Goal: Information Seeking & Learning: Learn about a topic

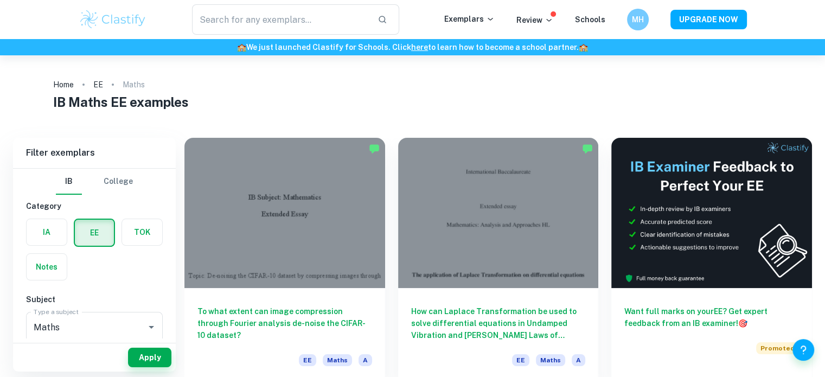
click at [265, 206] on div at bounding box center [284, 213] width 201 height 150
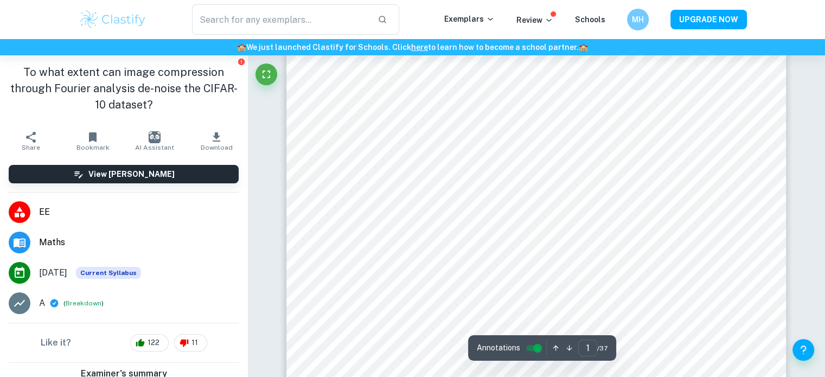
scroll to position [208, 0]
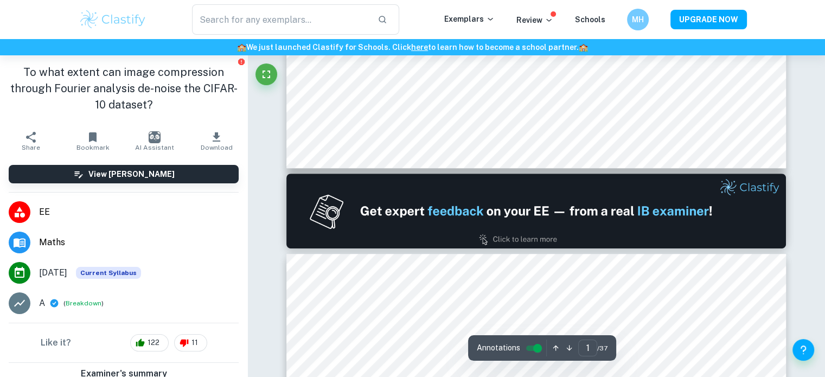
type input "2"
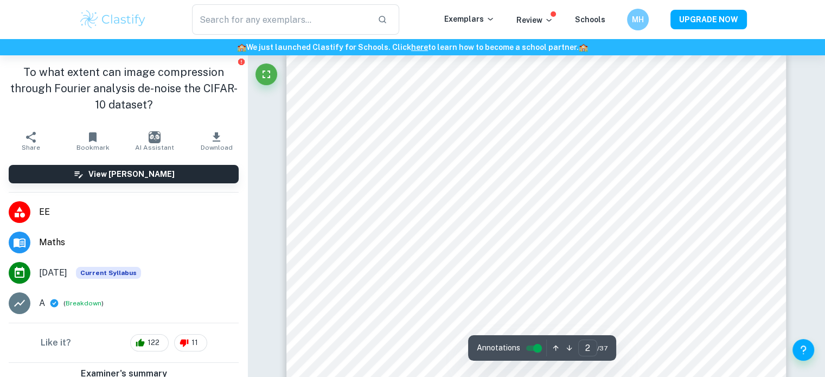
scroll to position [746, 0]
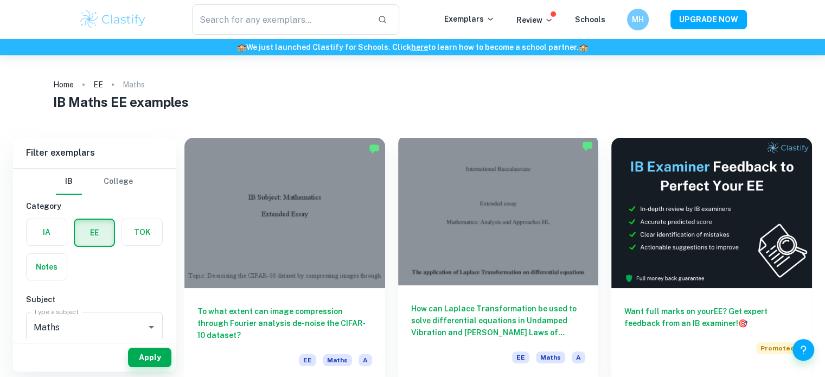
click at [456, 200] on div at bounding box center [498, 210] width 201 height 150
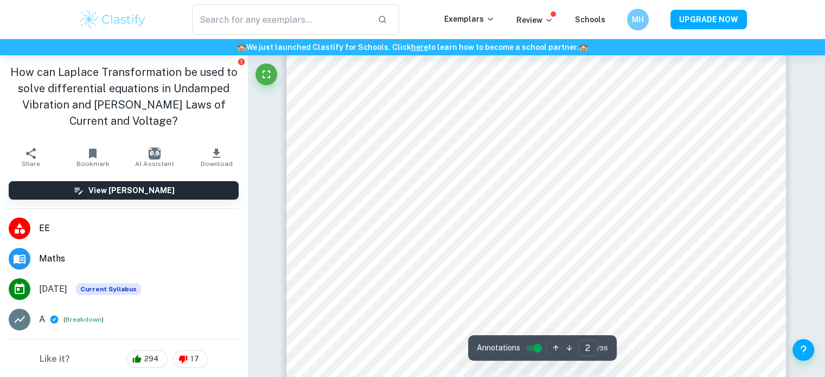
scroll to position [844, 0]
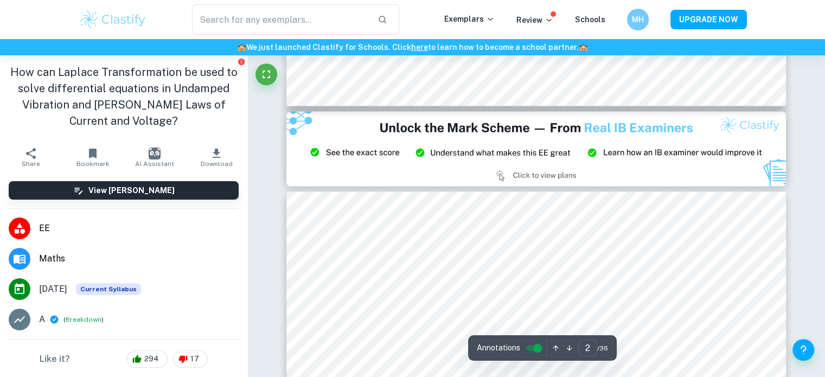
type input "3"
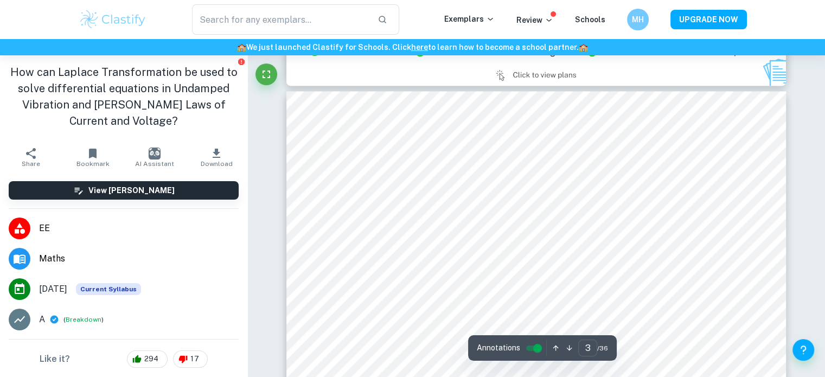
scroll to position [1561, 0]
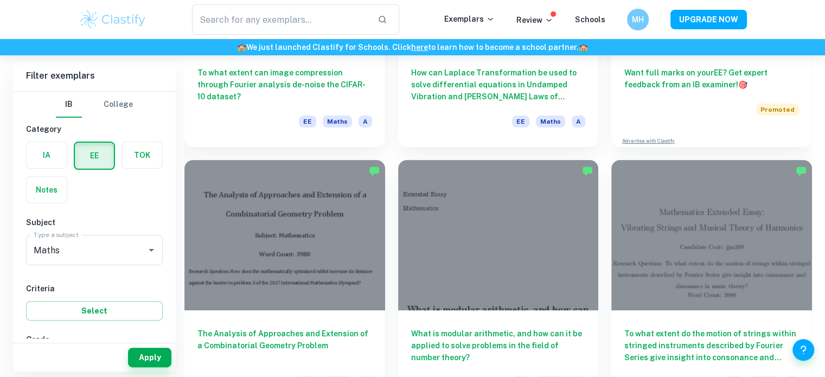
scroll to position [267, 0]
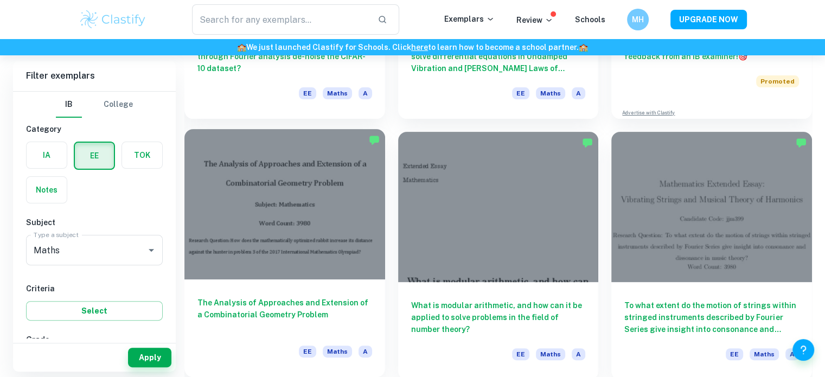
click at [316, 188] on div at bounding box center [284, 204] width 201 height 150
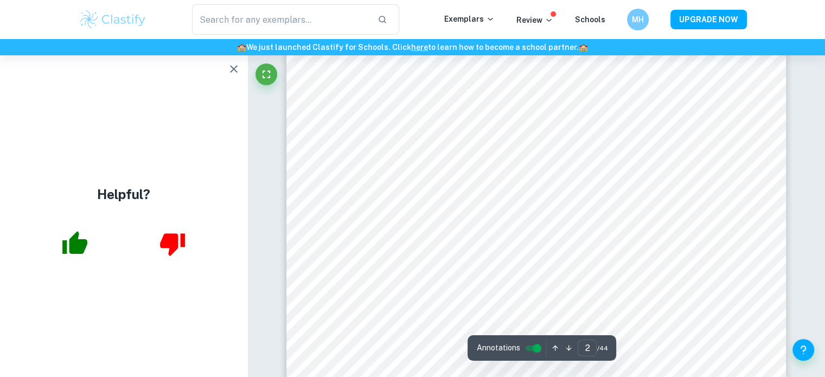
scroll to position [865, 0]
click at [231, 73] on icon "button" at bounding box center [233, 68] width 13 height 13
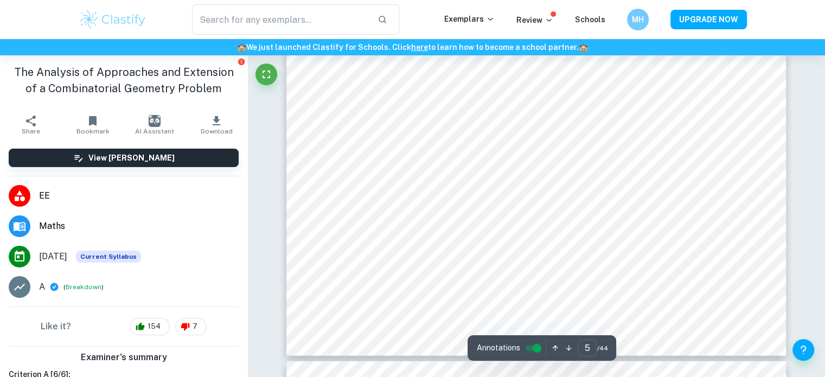
scroll to position [3126, 0]
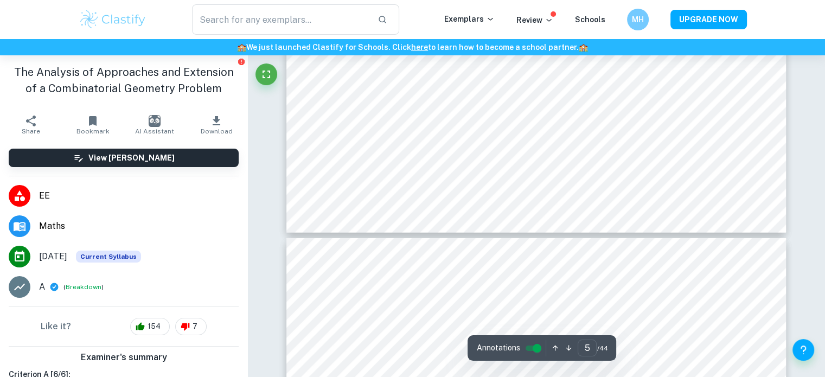
type input "6"
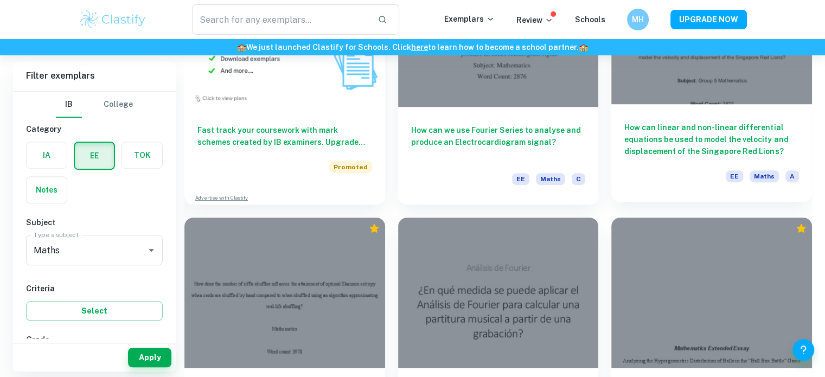
scroll to position [707, 0]
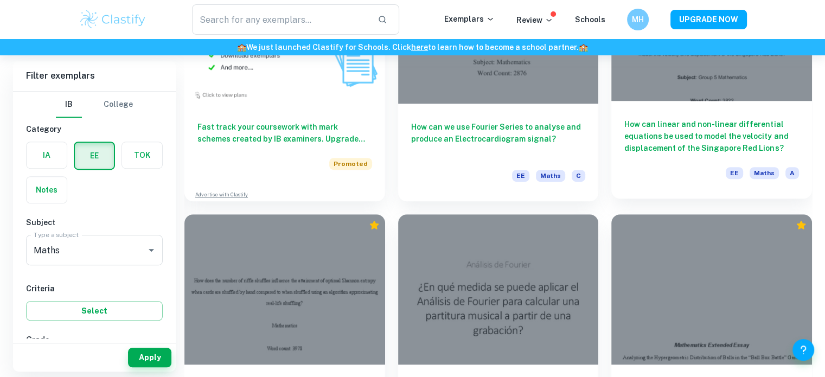
click at [646, 132] on h6 "How can linear and non-linear differential equations be used to model the veloc…" at bounding box center [711, 136] width 175 height 36
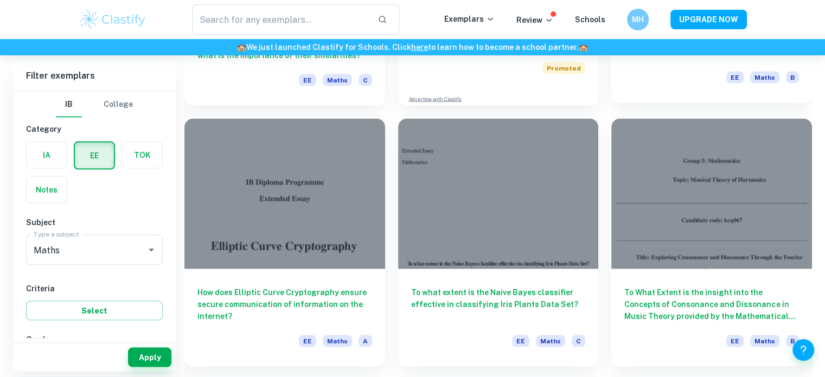
scroll to position [2113, 0]
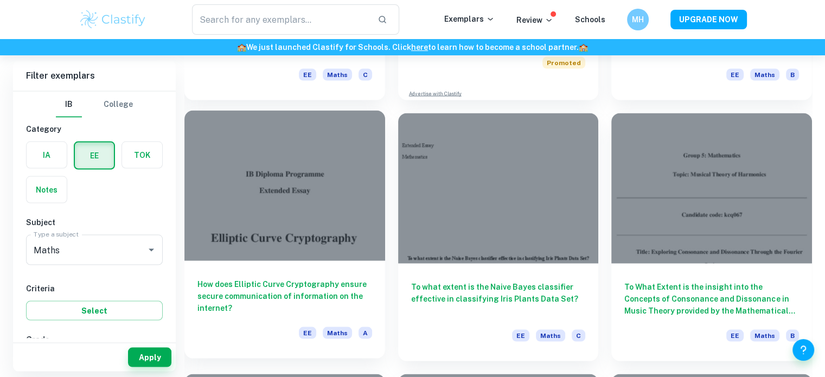
click at [255, 177] on div at bounding box center [284, 186] width 201 height 150
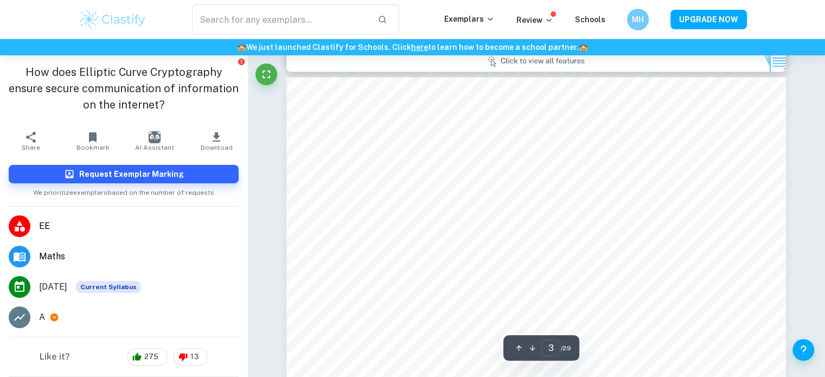
scroll to position [1586, 0]
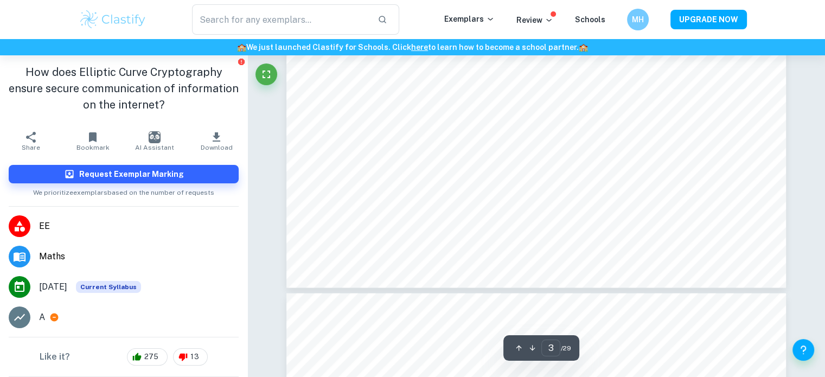
type input "4"
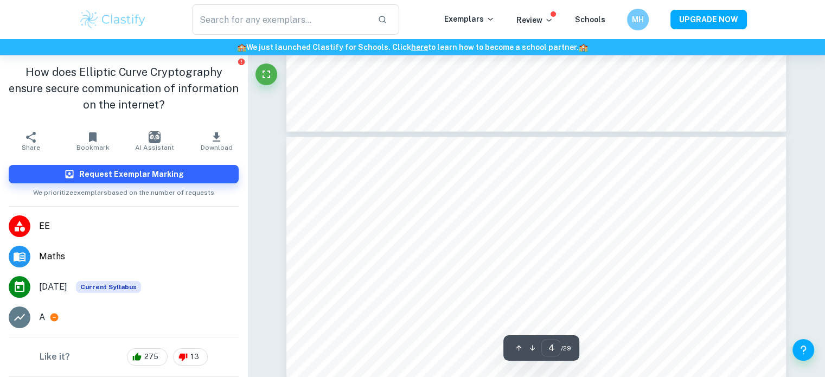
scroll to position [2265, 0]
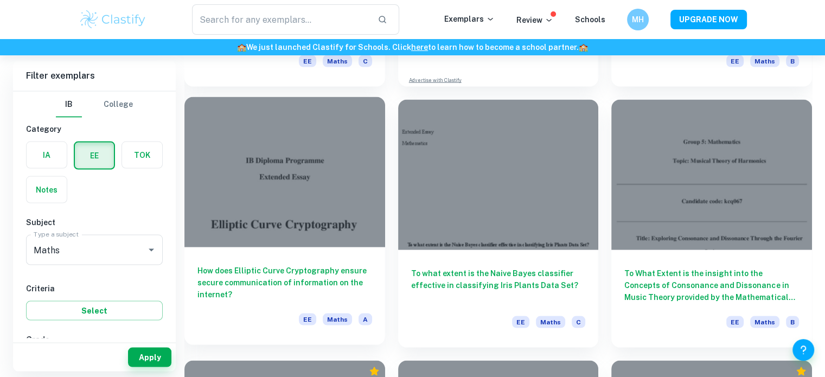
scroll to position [2130, 0]
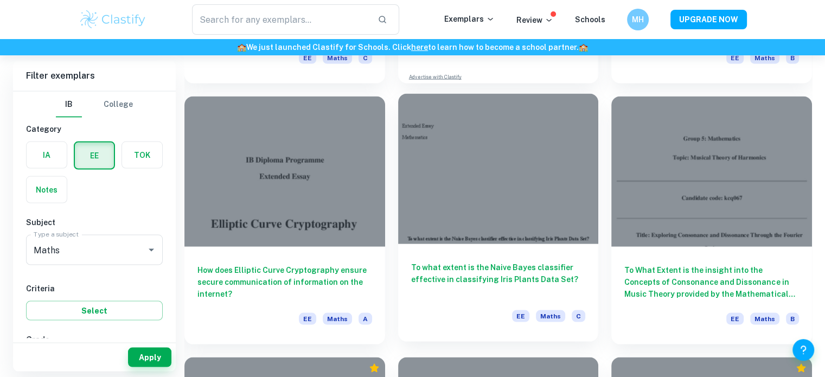
click at [480, 215] on div at bounding box center [498, 169] width 201 height 150
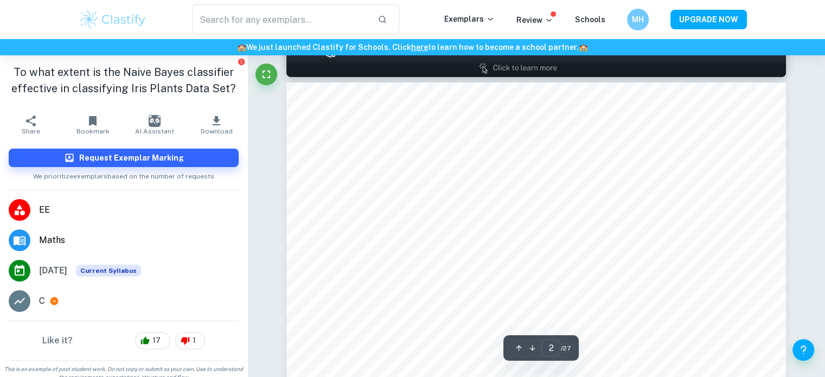
scroll to position [720, 0]
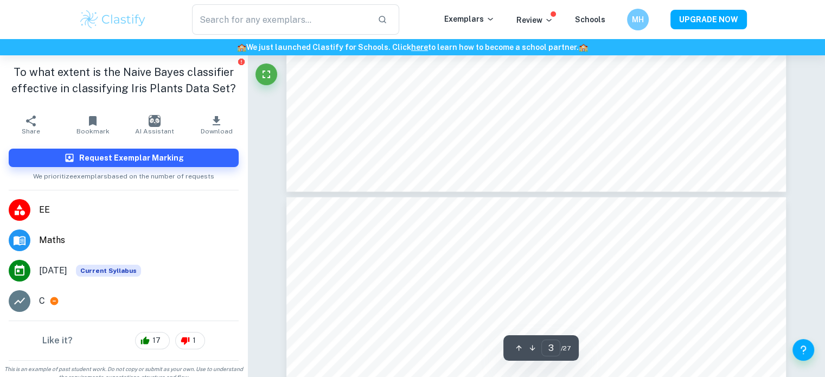
type input "4"
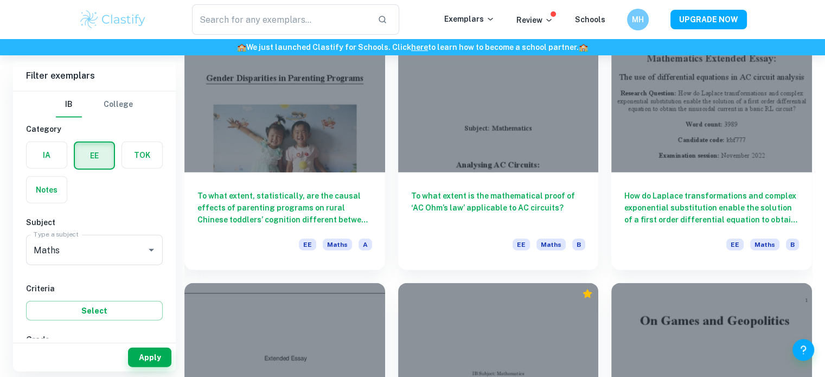
scroll to position [2406, 0]
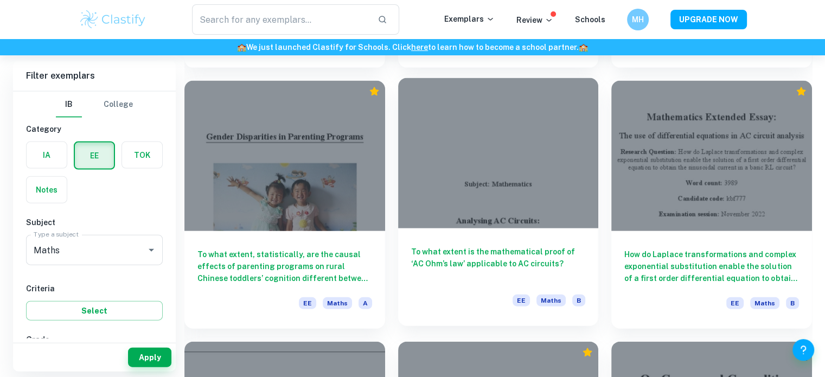
click at [457, 164] on div at bounding box center [498, 153] width 201 height 150
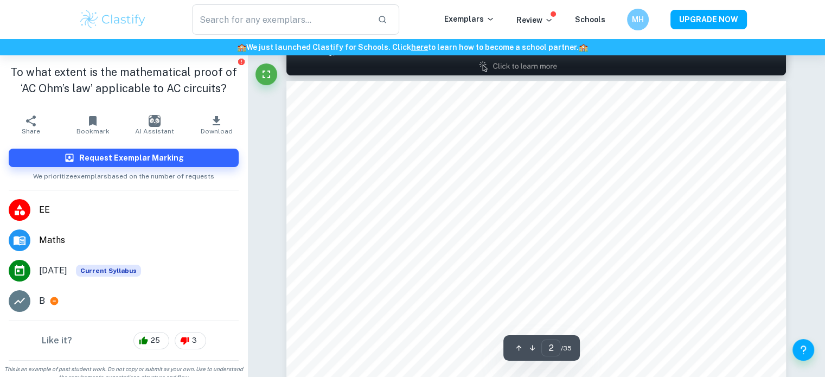
scroll to position [777, 0]
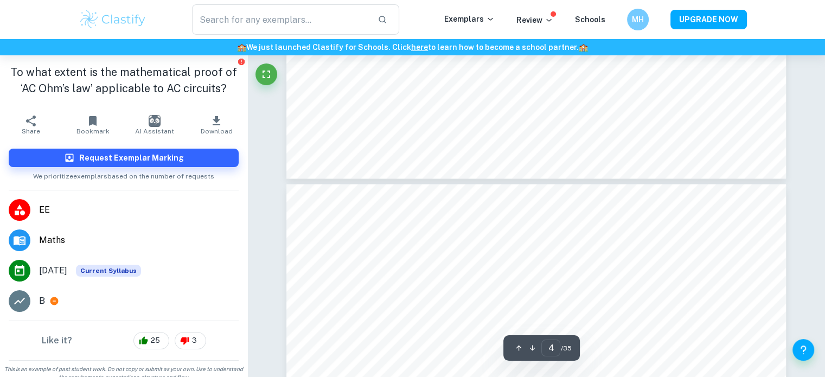
type input "3"
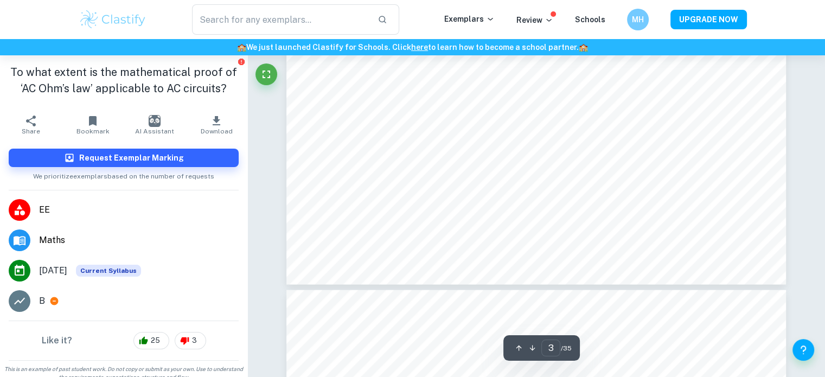
scroll to position [2072, 0]
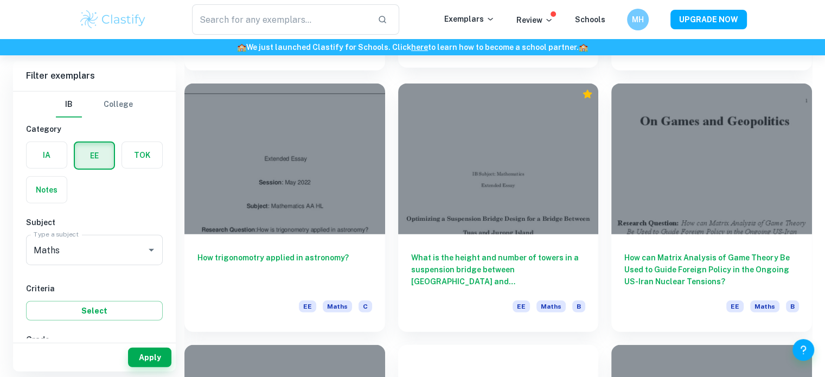
scroll to position [2674, 0]
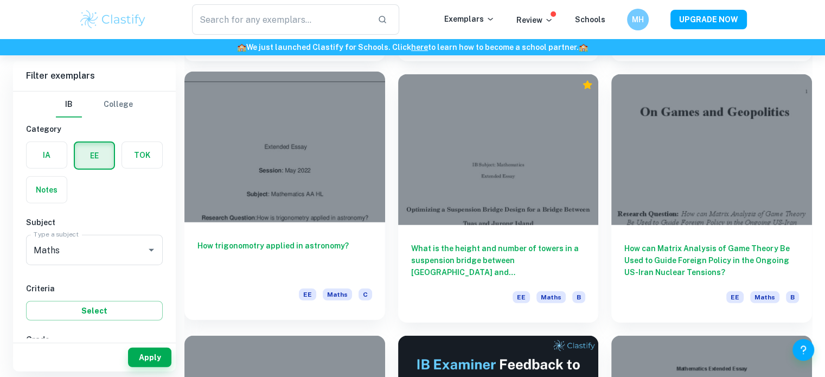
click at [336, 142] on div at bounding box center [284, 147] width 201 height 150
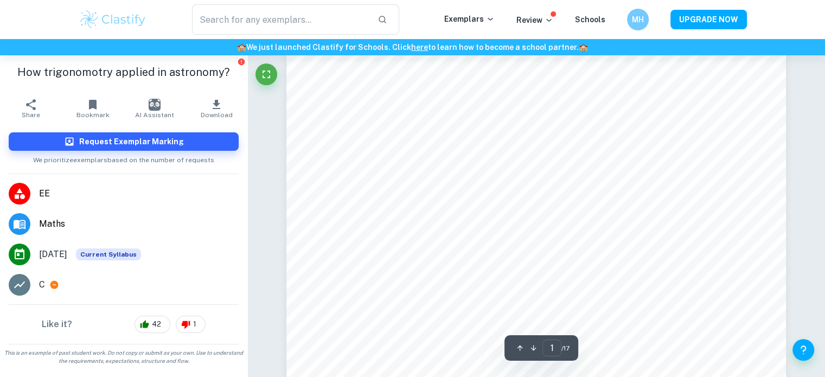
scroll to position [99, 0]
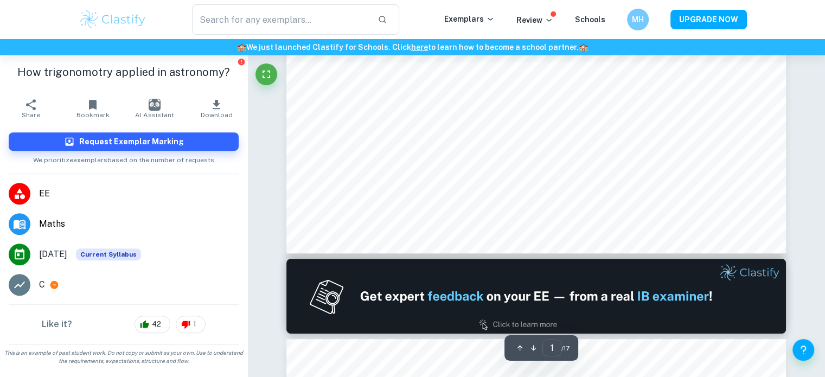
type input "2"
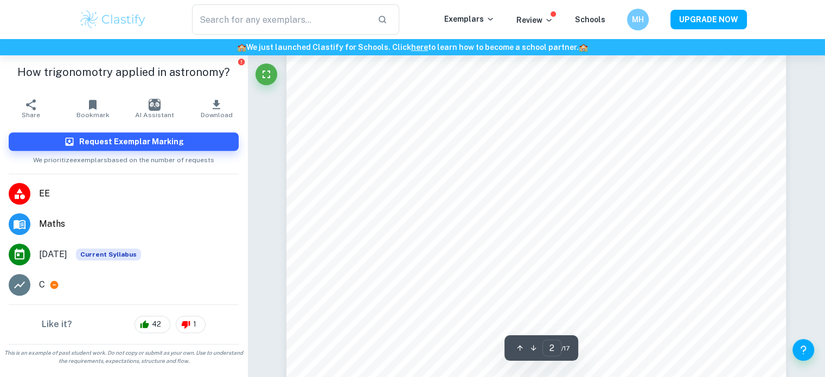
scroll to position [823, 0]
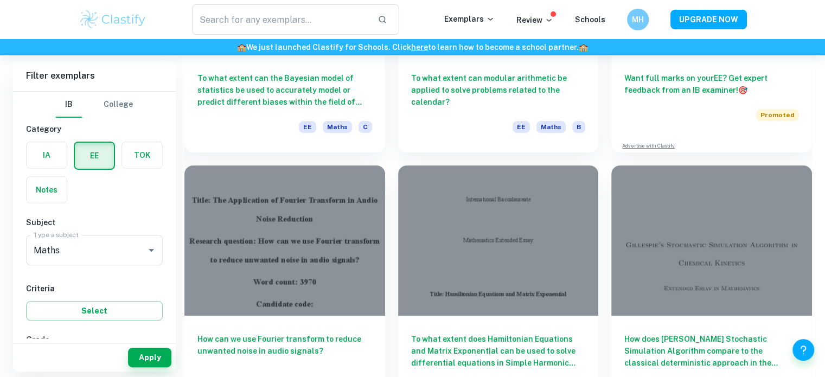
scroll to position [4450, 0]
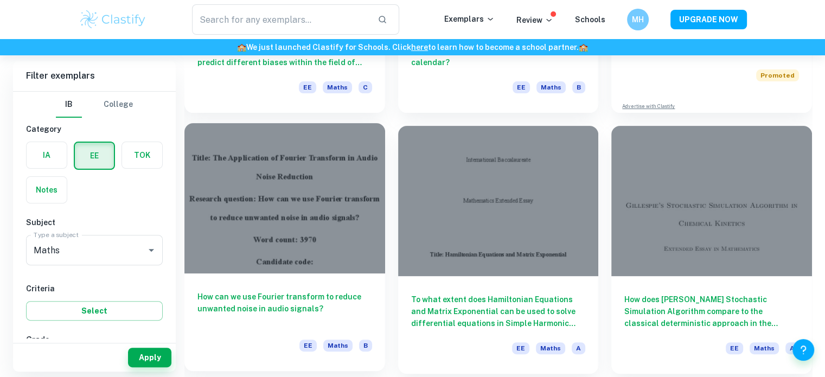
click at [327, 202] on div at bounding box center [284, 198] width 201 height 150
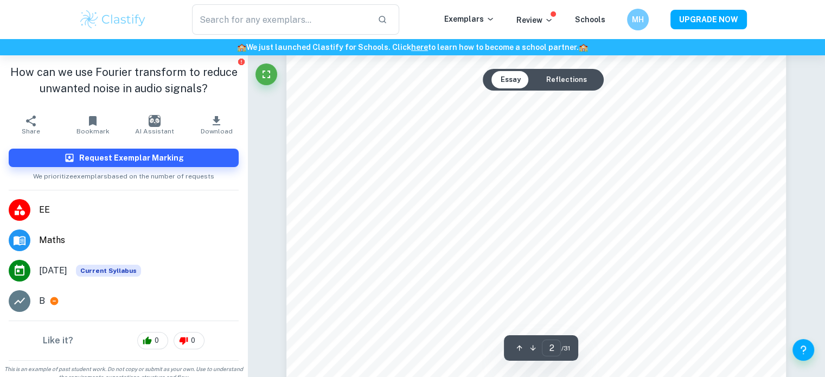
scroll to position [763, 0]
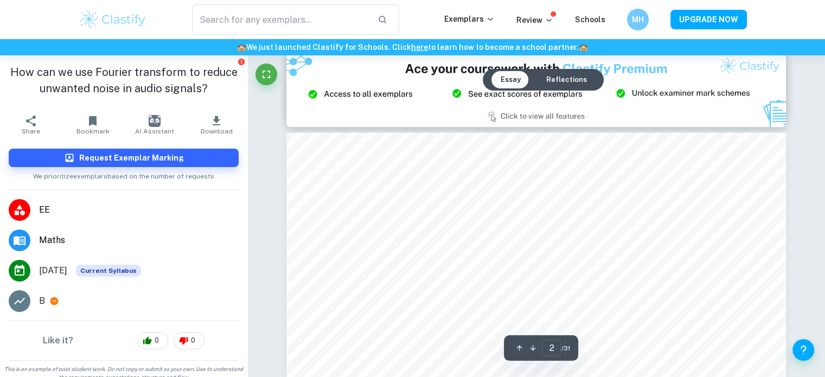
type input "3"
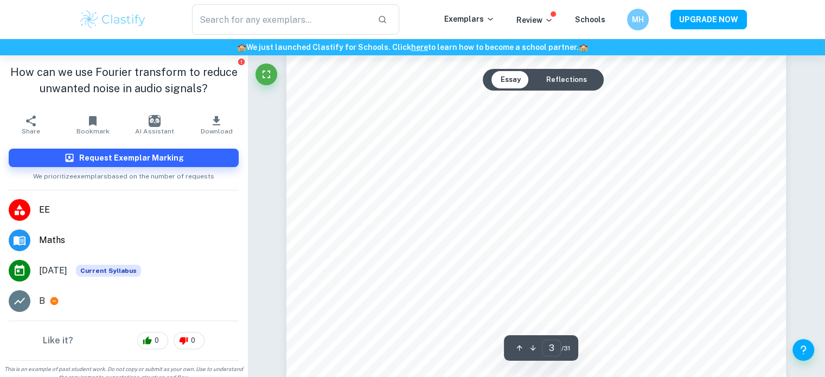
scroll to position [1526, 0]
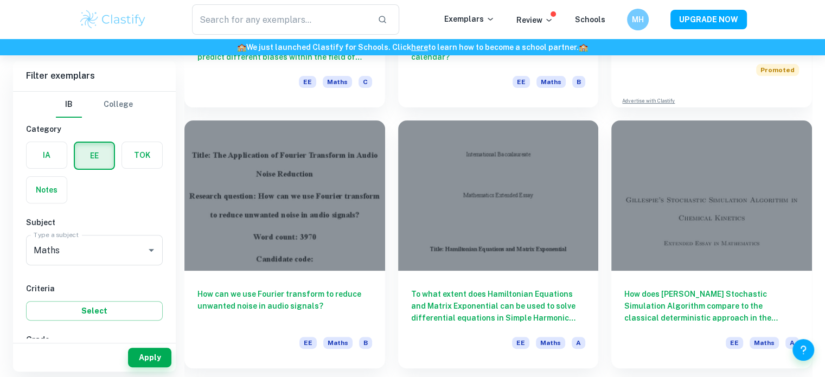
scroll to position [4467, 0]
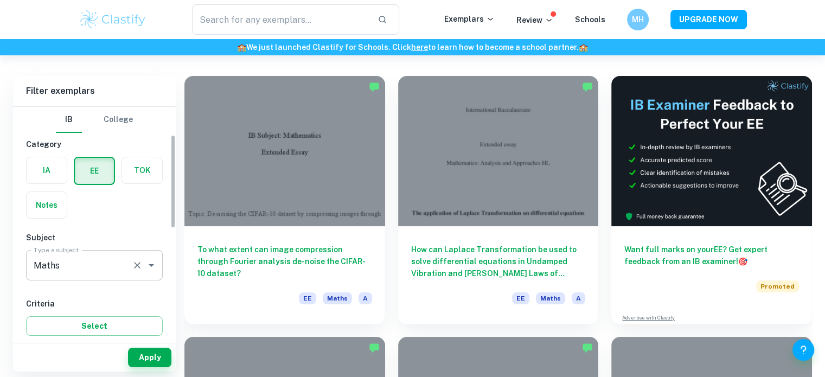
scroll to position [69, 0]
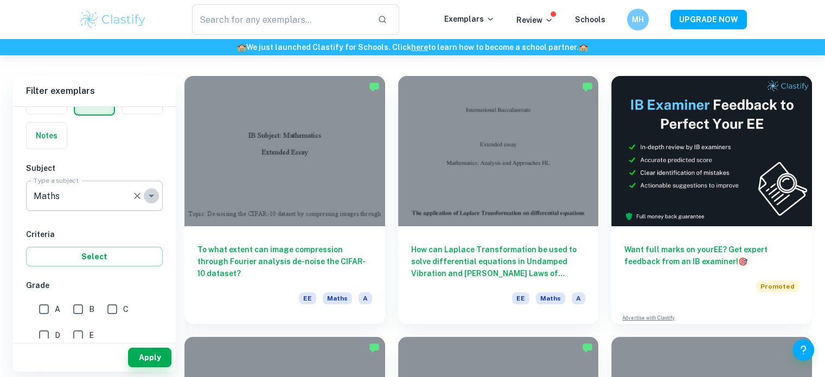
click at [149, 197] on icon "Open" at bounding box center [151, 195] width 13 height 13
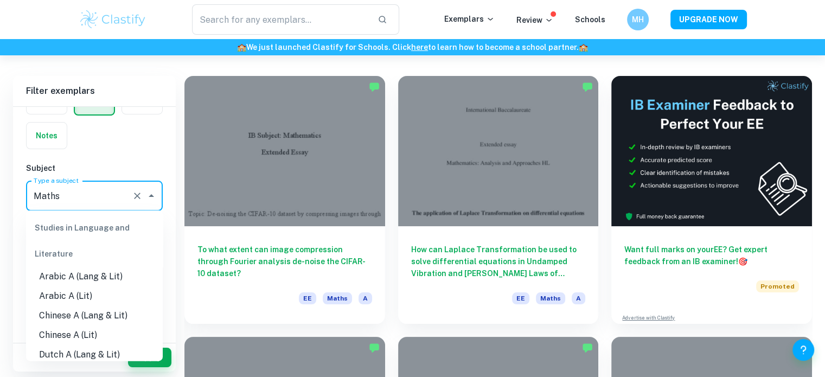
scroll to position [1286, 0]
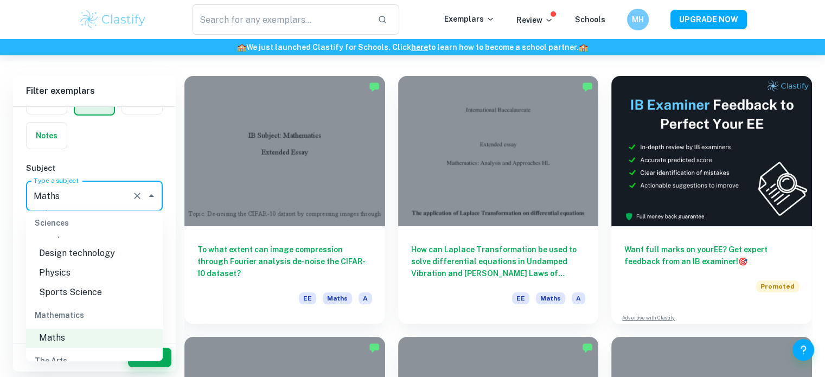
click at [107, 244] on li "Computer Science" at bounding box center [94, 235] width 137 height 20
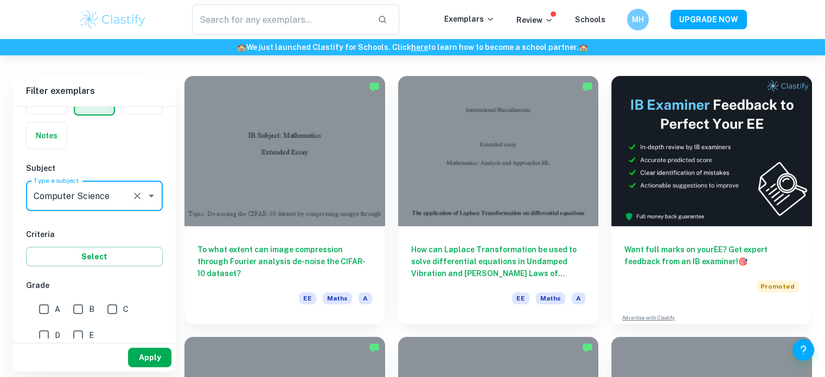
click at [148, 360] on button "Apply" at bounding box center [149, 358] width 43 height 20
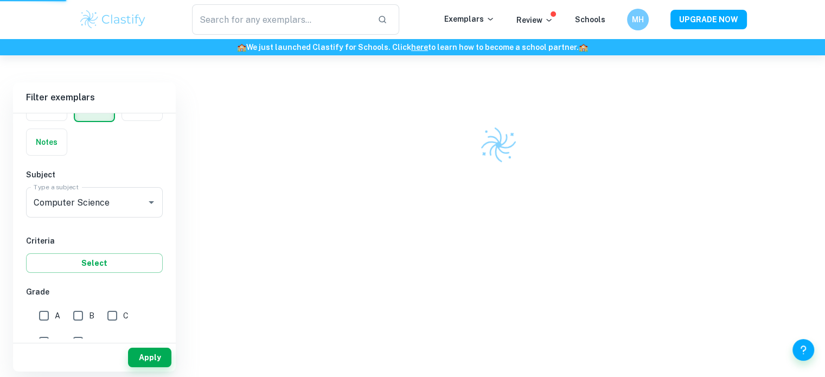
scroll to position [55, 0]
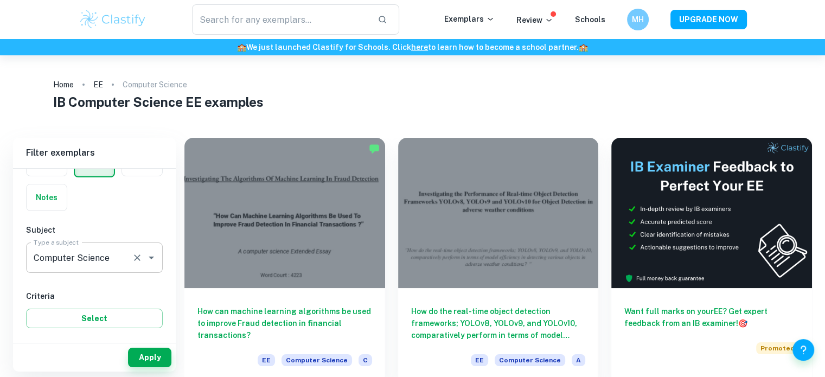
click at [152, 257] on icon "Open" at bounding box center [151, 258] width 5 height 3
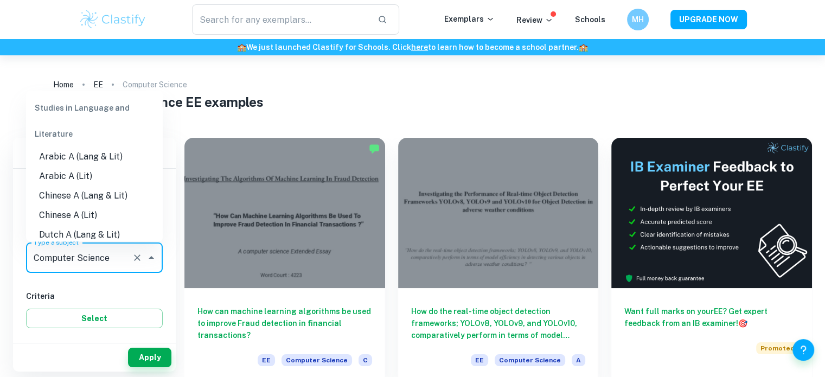
scroll to position [1181, 0]
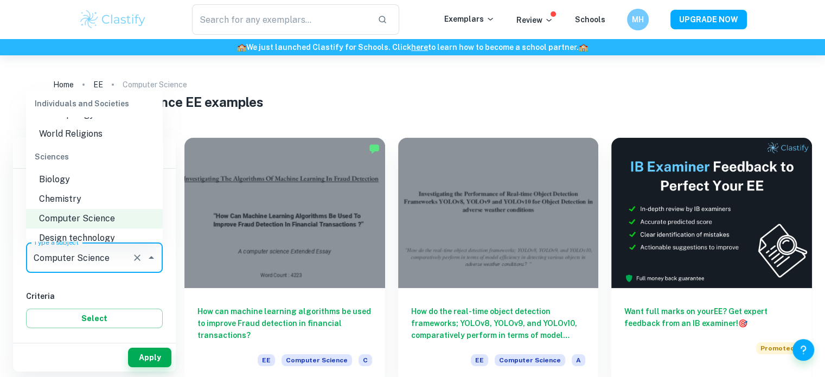
click at [109, 206] on li "Chemistry" at bounding box center [94, 199] width 137 height 20
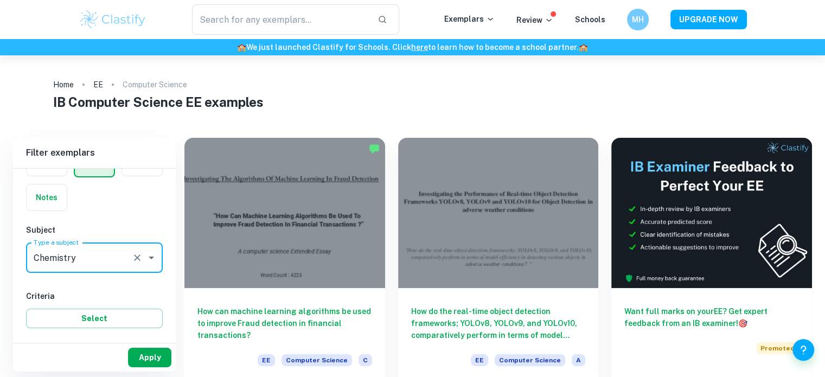
click at [155, 355] on button "Apply" at bounding box center [149, 358] width 43 height 20
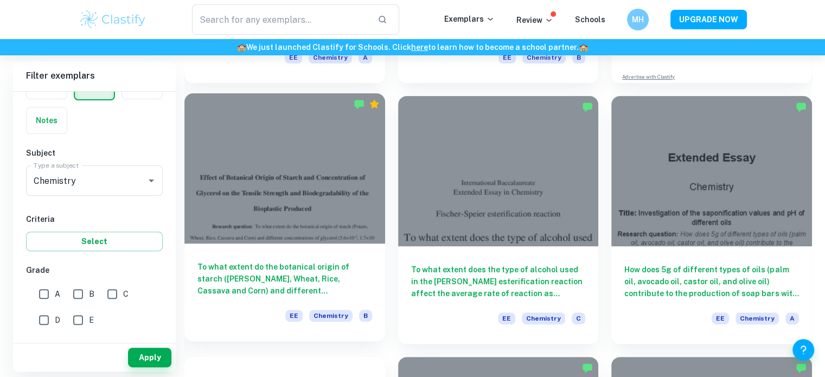
scroll to position [303, 0]
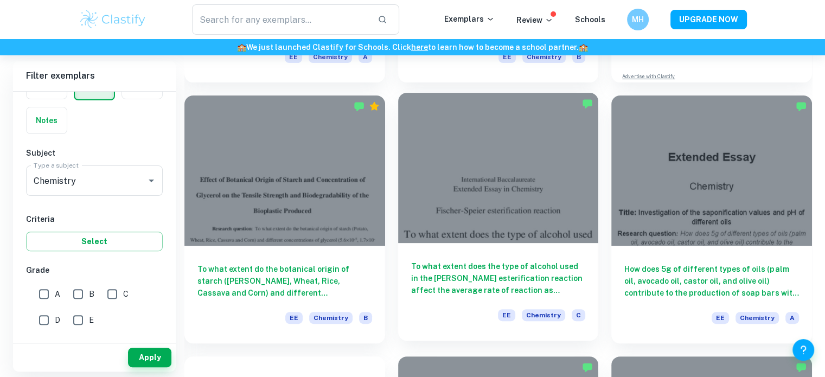
click at [430, 174] on div at bounding box center [498, 168] width 201 height 150
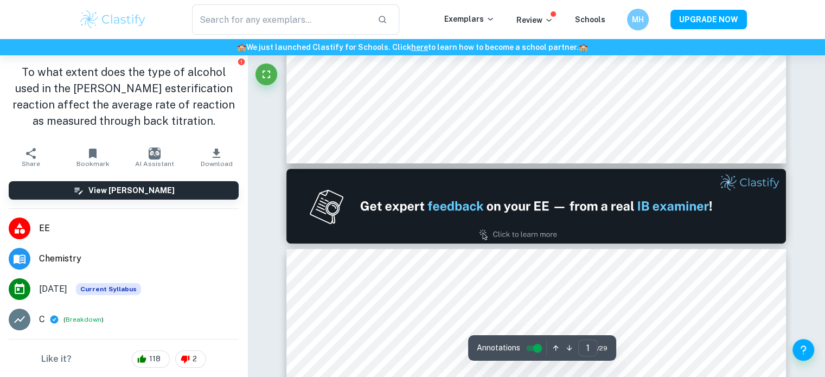
type input "2"
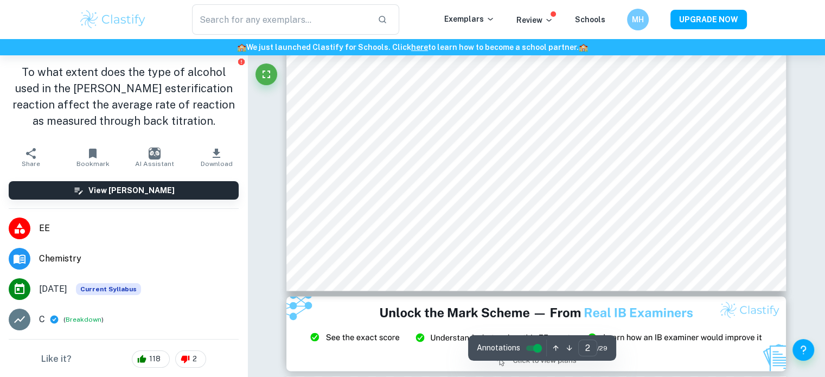
scroll to position [1276, 0]
